Goal: Find specific page/section: Find specific page/section

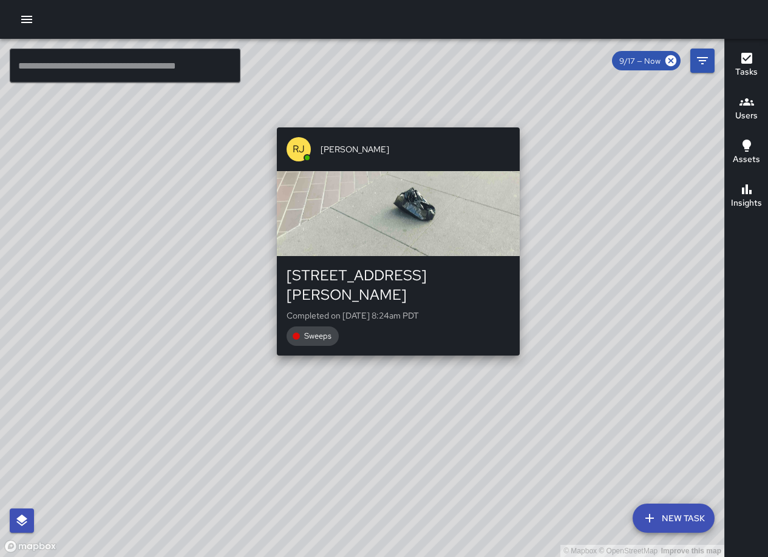
drag, startPoint x: 564, startPoint y: 401, endPoint x: 478, endPoint y: 297, distance: 134.9
click at [473, 292] on div "© Mapbox © OpenStreetMap Improve this map [PERSON_NAME] [PERSON_NAME] [STREET_A…" at bounding box center [362, 298] width 724 height 518
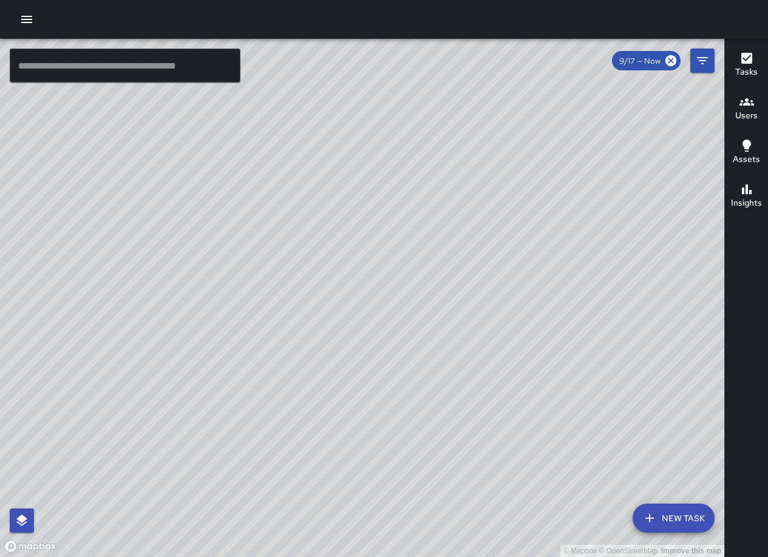
drag, startPoint x: 243, startPoint y: 255, endPoint x: 492, endPoint y: 277, distance: 249.1
click at [516, 293] on div "© Mapbox © OpenStreetMap Improve this map" at bounding box center [362, 298] width 724 height 518
drag, startPoint x: 372, startPoint y: 251, endPoint x: 496, endPoint y: 458, distance: 241.1
click at [496, 458] on div "© Mapbox © OpenStreetMap Improve this map" at bounding box center [362, 298] width 724 height 518
drag, startPoint x: 285, startPoint y: 223, endPoint x: 461, endPoint y: 611, distance: 425.8
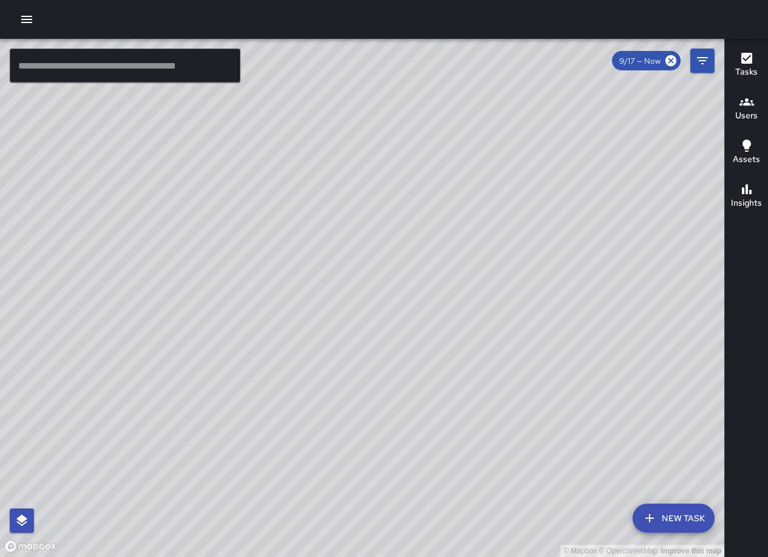
click at [461, 556] on html "© Mapbox © OpenStreetMap Improve this map ​ New Task 9/17 — Now Map Layers Task…" at bounding box center [384, 278] width 768 height 557
drag, startPoint x: 393, startPoint y: 368, endPoint x: 428, endPoint y: 518, distance: 153.8
click at [428, 521] on div "© Mapbox © OpenStreetMap Improve this map" at bounding box center [362, 298] width 724 height 518
drag, startPoint x: 587, startPoint y: 433, endPoint x: 425, endPoint y: 224, distance: 264.7
click at [414, 197] on div "© Mapbox © OpenStreetMap Improve this map" at bounding box center [362, 298] width 724 height 518
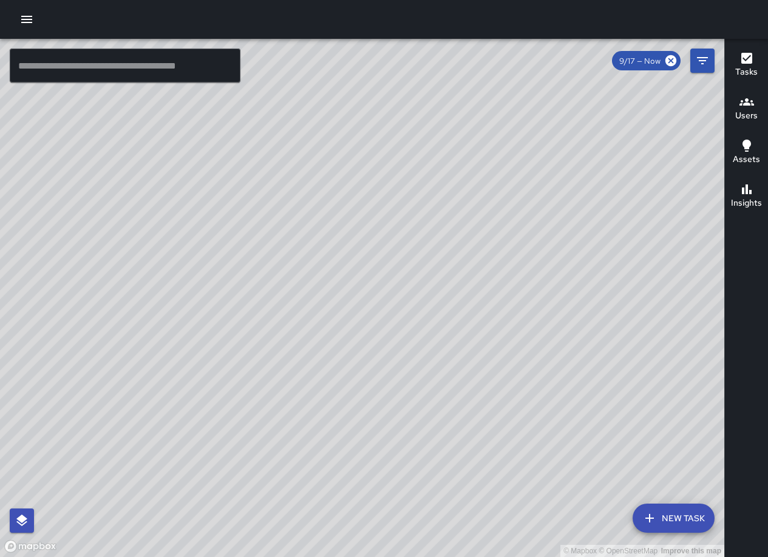
drag, startPoint x: 443, startPoint y: 322, endPoint x: 584, endPoint y: 583, distance: 296.8
click at [584, 556] on html "© Mapbox © OpenStreetMap Improve this map ​ New Task 9/17 — Now Map Layers Task…" at bounding box center [384, 278] width 768 height 557
drag, startPoint x: 394, startPoint y: 334, endPoint x: 345, endPoint y: 47, distance: 290.6
click at [345, 47] on div "© Mapbox © OpenStreetMap Improve this map" at bounding box center [362, 298] width 724 height 518
drag, startPoint x: 616, startPoint y: 456, endPoint x: 555, endPoint y: 473, distance: 63.0
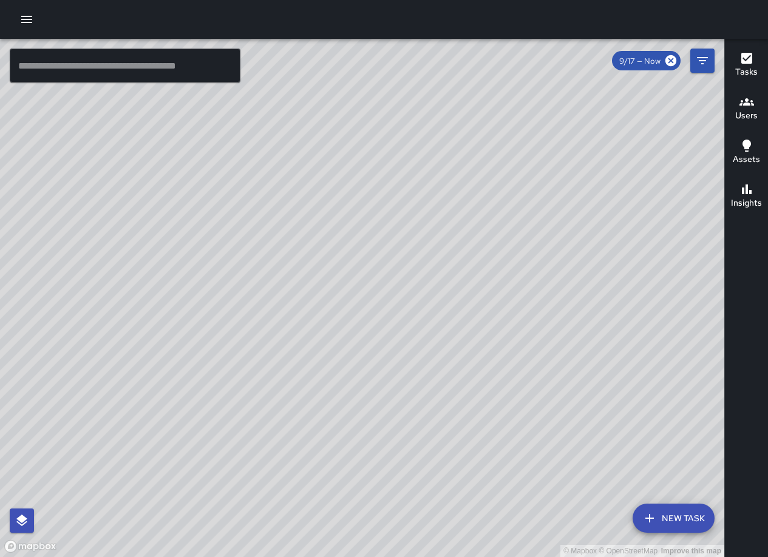
click at [603, 556] on html "© Mapbox © OpenStreetMap Improve this map ​ New Task 9/17 — Now Map Layers Task…" at bounding box center [384, 278] width 768 height 557
drag, startPoint x: 483, startPoint y: 247, endPoint x: 463, endPoint y: 279, distance: 37.4
click at [463, 279] on div "© Mapbox © OpenStreetMap Improve this map" at bounding box center [362, 298] width 724 height 518
drag, startPoint x: 385, startPoint y: 228, endPoint x: 536, endPoint y: 138, distance: 176.1
click at [536, 138] on div "© Mapbox © OpenStreetMap Improve this map" at bounding box center [362, 298] width 724 height 518
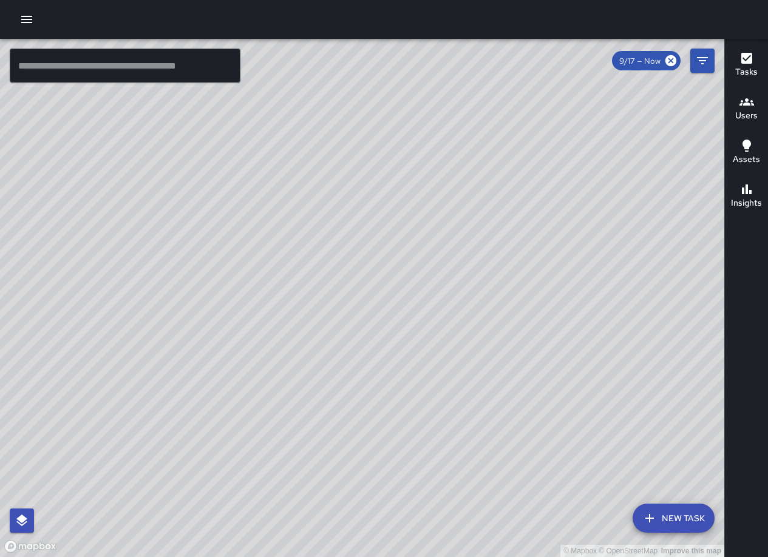
drag, startPoint x: 372, startPoint y: 323, endPoint x: 360, endPoint y: 240, distance: 83.3
click at [360, 240] on div "© Mapbox © OpenStreetMap Improve this map" at bounding box center [362, 298] width 724 height 518
drag, startPoint x: 563, startPoint y: 234, endPoint x: 459, endPoint y: 245, distance: 103.8
click at [459, 245] on div "© Mapbox © OpenStreetMap Improve this map" at bounding box center [362, 298] width 724 height 518
drag, startPoint x: 556, startPoint y: 348, endPoint x: 292, endPoint y: 112, distance: 354.5
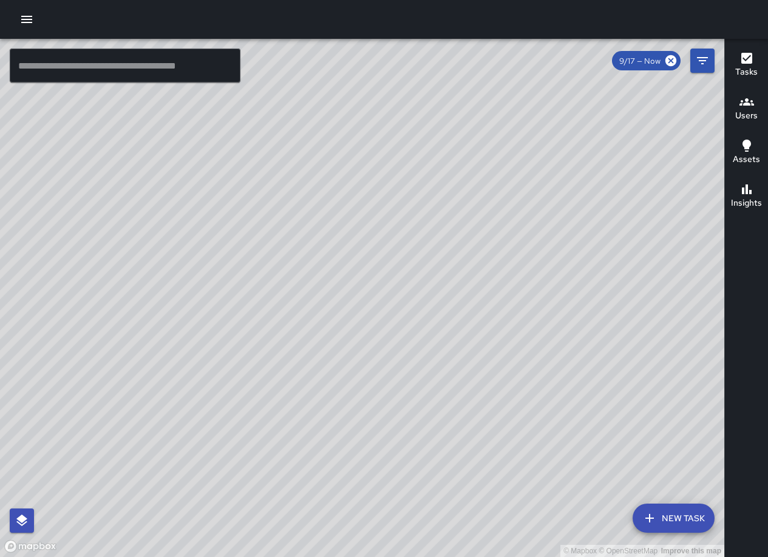
click at [292, 112] on div "© Mapbox © OpenStreetMap Improve this map" at bounding box center [362, 298] width 724 height 518
drag, startPoint x: 414, startPoint y: 450, endPoint x: 363, endPoint y: 253, distance: 203.0
click at [363, 253] on div "© Mapbox © OpenStreetMap Improve this map" at bounding box center [362, 298] width 724 height 518
drag, startPoint x: 408, startPoint y: 317, endPoint x: 423, endPoint y: 357, distance: 43.4
click at [423, 357] on div "© Mapbox © OpenStreetMap Improve this map" at bounding box center [362, 298] width 724 height 518
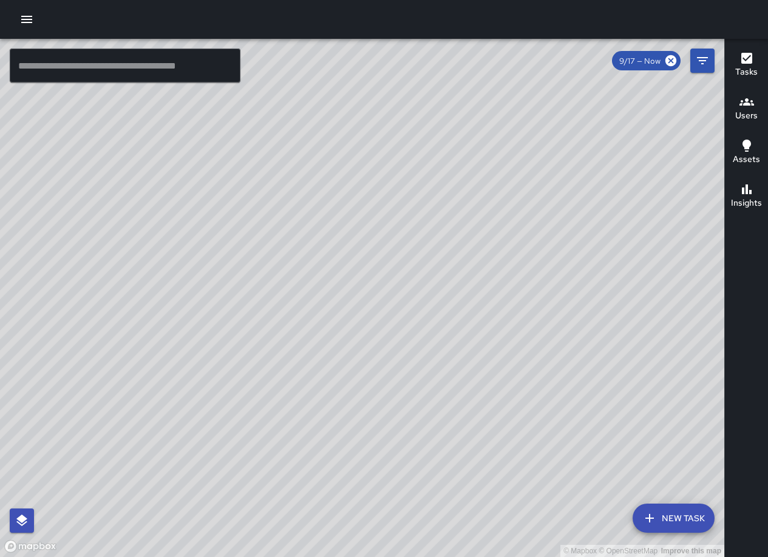
drag, startPoint x: 604, startPoint y: 439, endPoint x: 516, endPoint y: 290, distance: 172.8
click at [521, 290] on div "© Mapbox © OpenStreetMap Improve this map" at bounding box center [362, 298] width 724 height 518
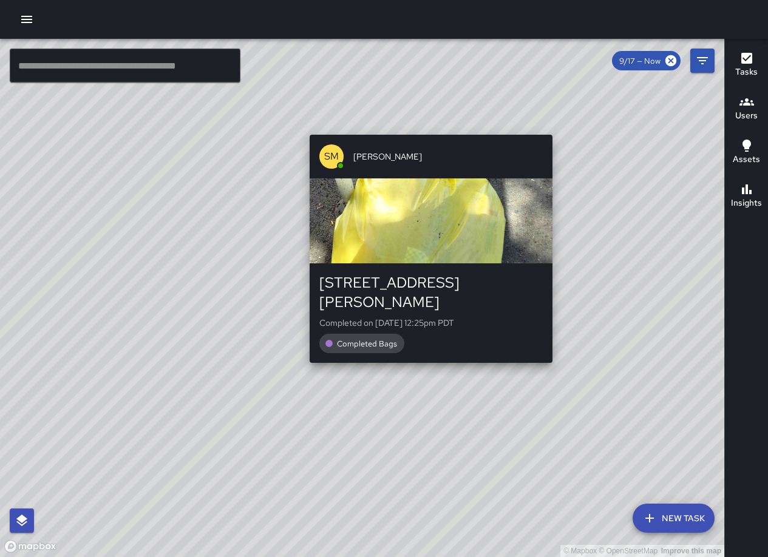
click at [559, 344] on div "© Mapbox © OpenStreetMap Improve this map SM [PERSON_NAME] [STREET_ADDRESS][PER…" at bounding box center [362, 298] width 724 height 518
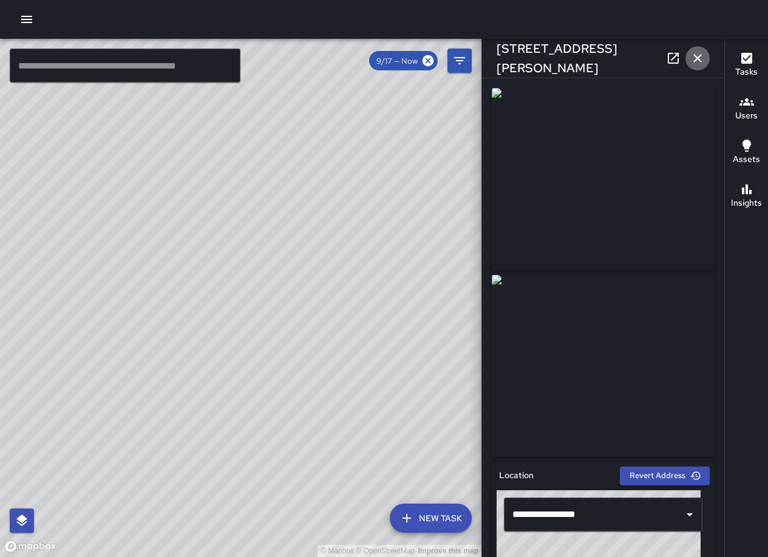
click at [695, 64] on icon "button" at bounding box center [697, 58] width 15 height 15
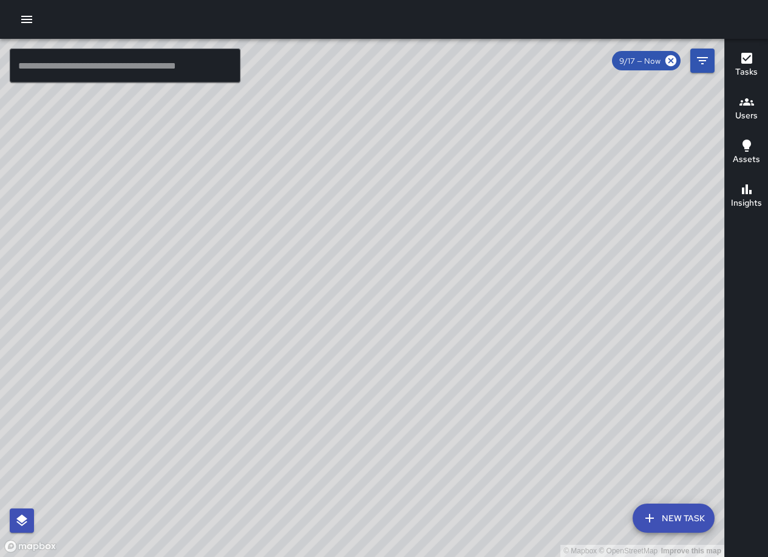
drag, startPoint x: 182, startPoint y: 235, endPoint x: 859, endPoint y: 442, distance: 707.5
click at [767, 442] on html "© Mapbox © OpenStreetMap Improve this map ​ New Task 9/17 — Now Map Layers Task…" at bounding box center [384, 278] width 768 height 557
drag, startPoint x: 387, startPoint y: 285, endPoint x: 943, endPoint y: 311, distance: 557.1
click at [767, 311] on html "© Mapbox © OpenStreetMap Improve this map ​ New Task 9/17 — Now Map Layers Task…" at bounding box center [384, 278] width 768 height 557
drag, startPoint x: 555, startPoint y: 295, endPoint x: 490, endPoint y: 438, distance: 156.9
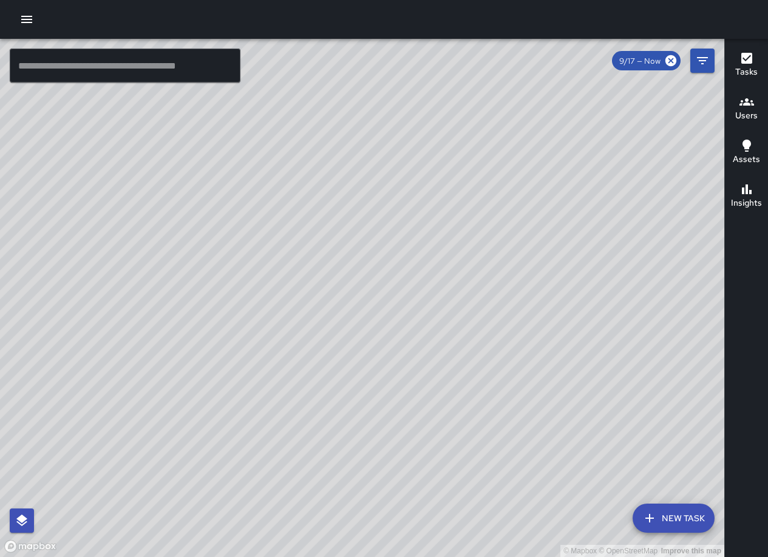
click at [524, 478] on div "© Mapbox © OpenStreetMap Improve this map" at bounding box center [362, 298] width 724 height 518
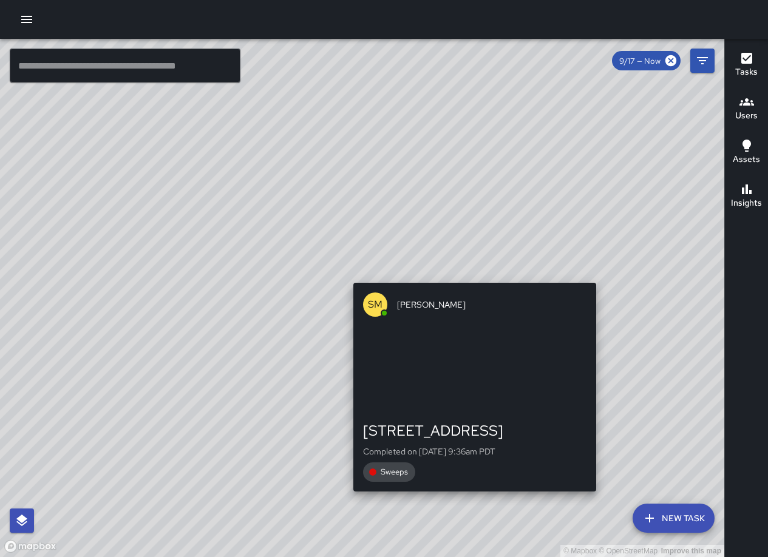
drag, startPoint x: 391, startPoint y: 252, endPoint x: 462, endPoint y: 472, distance: 231.4
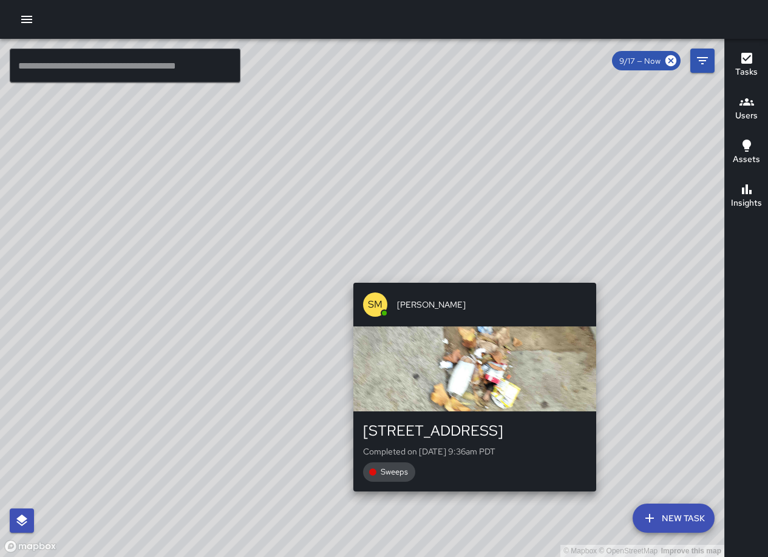
click at [463, 502] on div "© Mapbox © OpenStreetMap Improve this map SM [PERSON_NAME] [STREET_ADDRESS] Com…" at bounding box center [362, 298] width 724 height 518
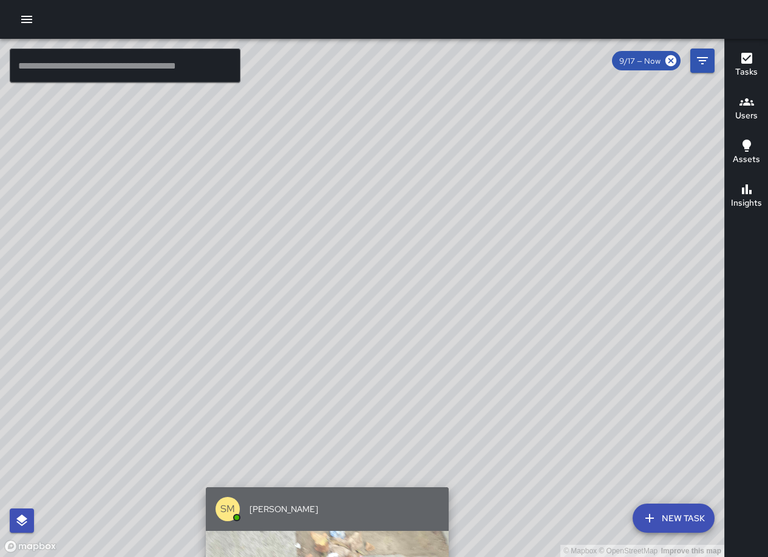
drag, startPoint x: 524, startPoint y: 332, endPoint x: 386, endPoint y: 512, distance: 227.2
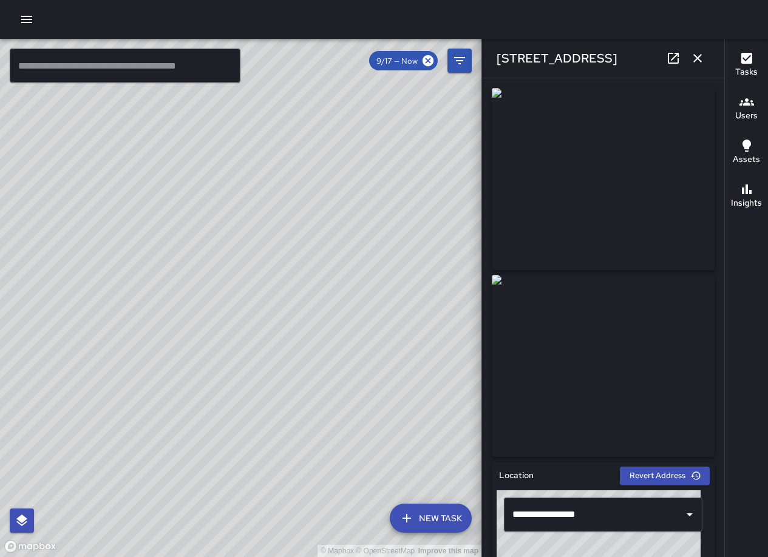
drag, startPoint x: 237, startPoint y: 134, endPoint x: 316, endPoint y: 198, distance: 101.3
click at [316, 201] on div "© Mapbox © OpenStreetMap Improve this map" at bounding box center [240, 298] width 481 height 518
click at [316, 164] on div "© Mapbox © OpenStreetMap Improve this map" at bounding box center [240, 298] width 481 height 518
click at [696, 54] on icon "button" at bounding box center [697, 58] width 15 height 15
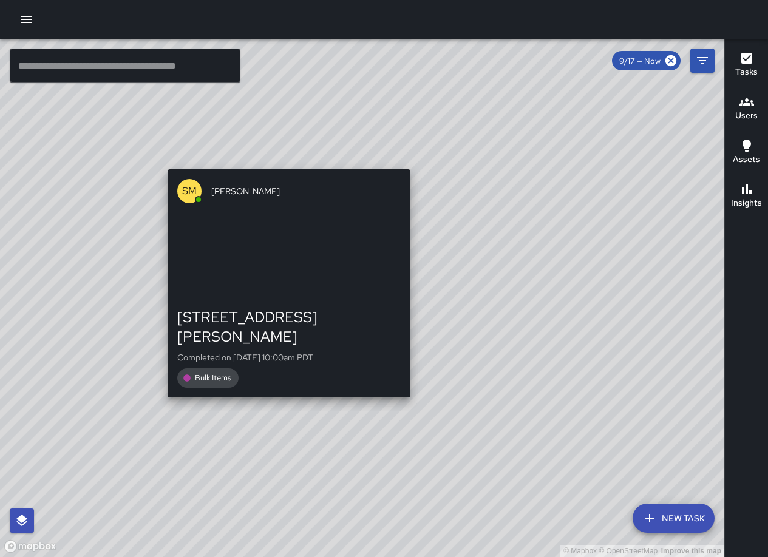
drag, startPoint x: 412, startPoint y: 167, endPoint x: 279, endPoint y: 172, distance: 133.0
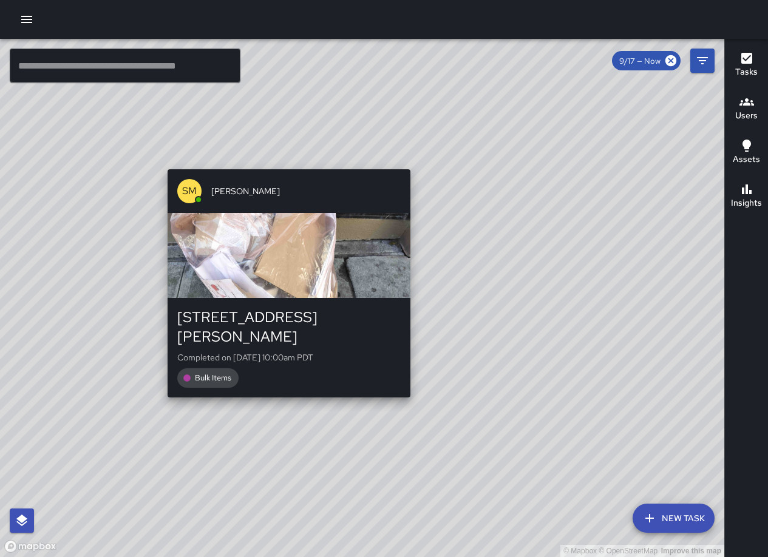
click at [279, 172] on div "© Mapbox © OpenStreetMap Improve this map SM [PERSON_NAME] [STREET_ADDRESS][PER…" at bounding box center [362, 298] width 724 height 518
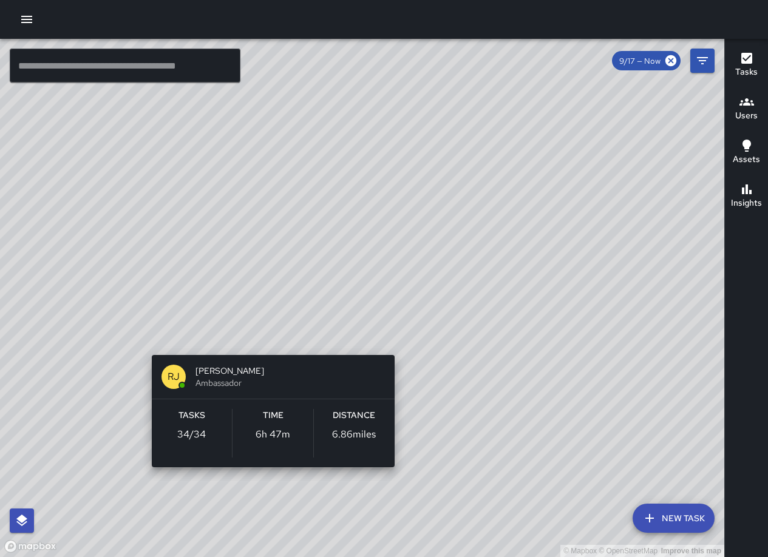
click at [269, 337] on div "© Mapbox © OpenStreetMap Improve this map [PERSON_NAME] [PERSON_NAME] Ambassado…" at bounding box center [362, 298] width 724 height 518
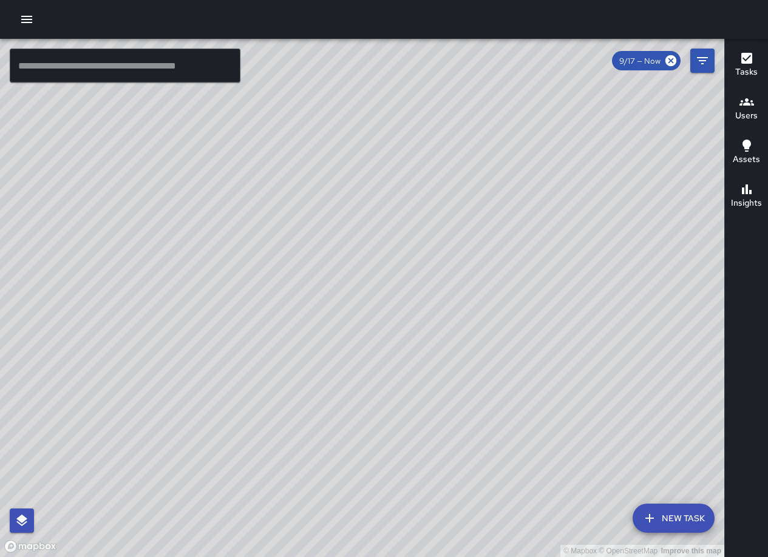
drag, startPoint x: 287, startPoint y: 397, endPoint x: 279, endPoint y: 203, distance: 194.3
click at [279, 203] on div "© Mapbox © OpenStreetMap Improve this map" at bounding box center [362, 298] width 724 height 518
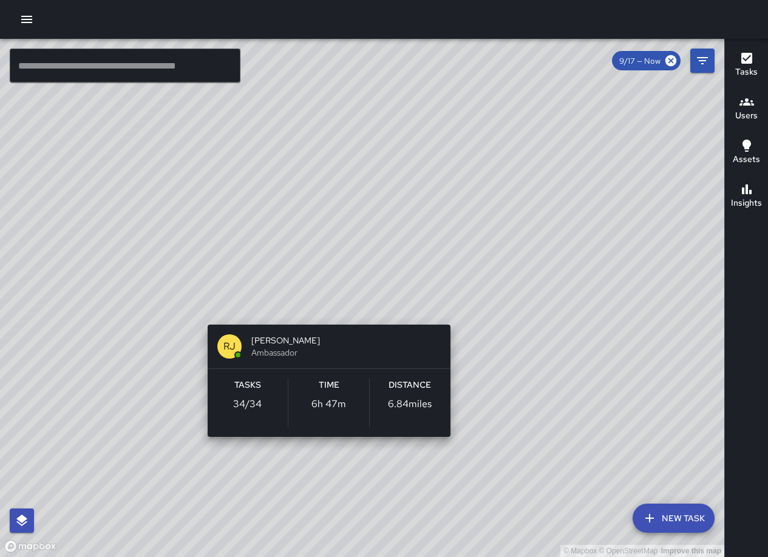
click at [316, 457] on div "© Mapbox © OpenStreetMap Improve this map RJ Ronald Johnson Ambassador Tasks 34…" at bounding box center [362, 298] width 724 height 518
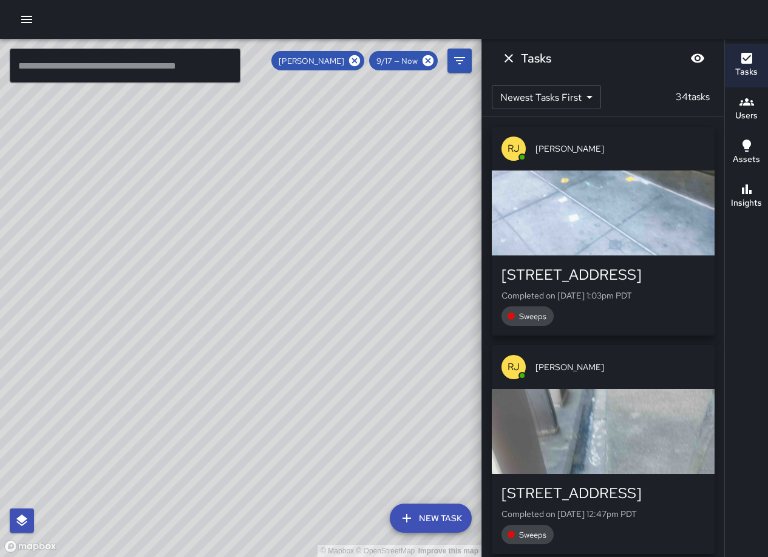
drag, startPoint x: 214, startPoint y: 387, endPoint x: 245, endPoint y: 408, distance: 37.9
click at [245, 408] on div "© Mapbox © OpenStreetMap Improve this map" at bounding box center [240, 298] width 481 height 518
click at [155, 275] on div "© Mapbox © OpenStreetMap Improve this map" at bounding box center [240, 298] width 481 height 518
click at [425, 65] on icon at bounding box center [427, 60] width 11 height 11
click at [408, 60] on span "9/17 — Now" at bounding box center [397, 61] width 56 height 10
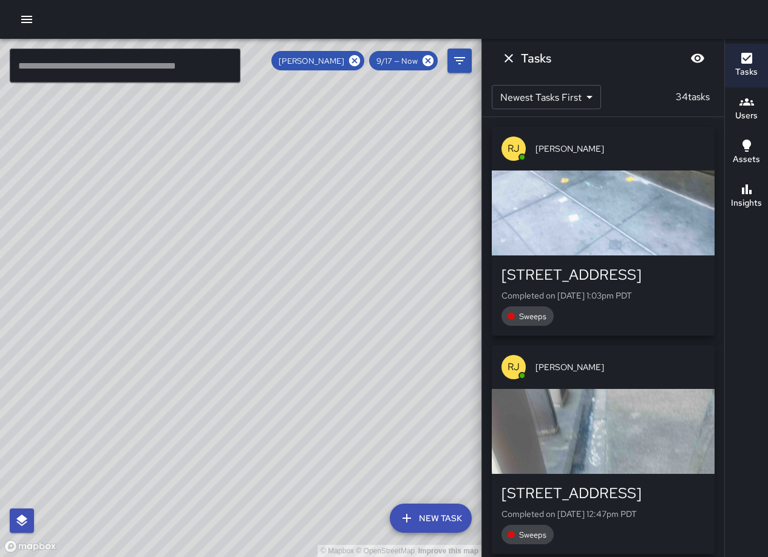
drag, startPoint x: 268, startPoint y: 286, endPoint x: 300, endPoint y: 379, distance: 98.5
click at [300, 379] on div "© Mapbox © OpenStreetMap Improve this map" at bounding box center [240, 298] width 481 height 518
drag, startPoint x: 302, startPoint y: 372, endPoint x: 337, endPoint y: 372, distance: 35.2
click at [337, 372] on div "© Mapbox © OpenStreetMap Improve this map" at bounding box center [240, 298] width 481 height 518
